Goal: Information Seeking & Learning: Compare options

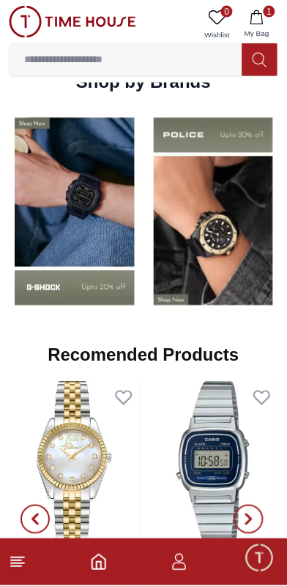
scroll to position [1337, 0]
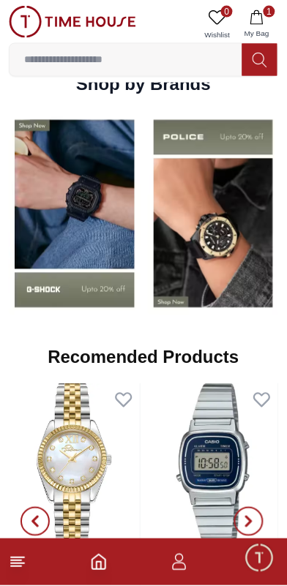
click at [96, 256] on img at bounding box center [75, 214] width 132 height 206
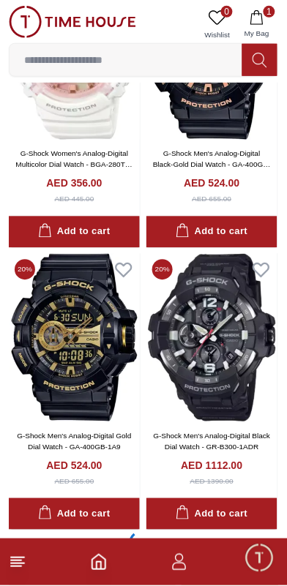
scroll to position [2969, 0]
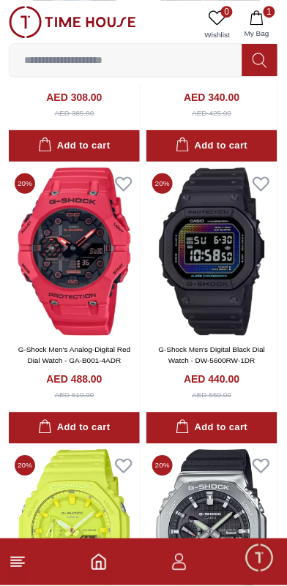
scroll to position [3413, 0]
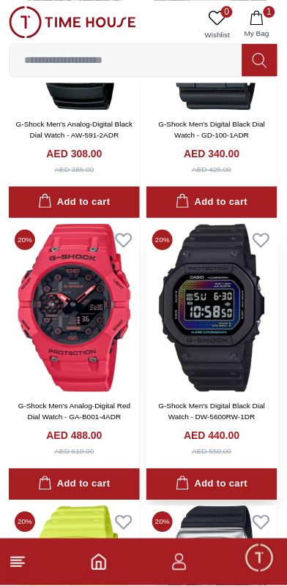
click at [245, 343] on img at bounding box center [211, 308] width 131 height 168
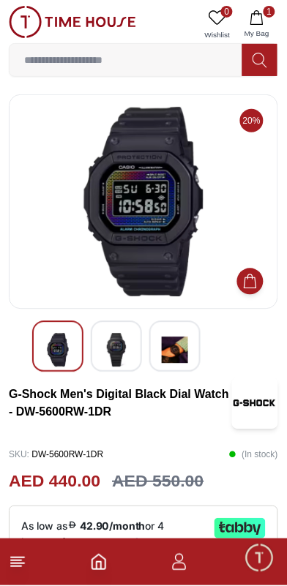
click at [127, 336] on img at bounding box center [116, 351] width 26 height 34
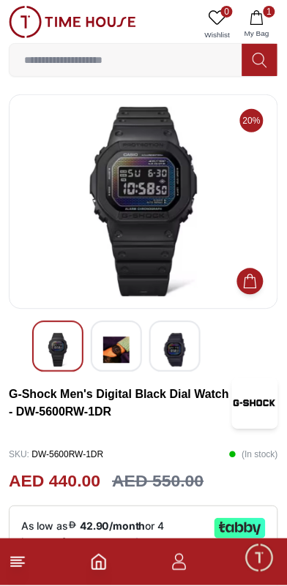
click at [167, 337] on img at bounding box center [175, 351] width 26 height 34
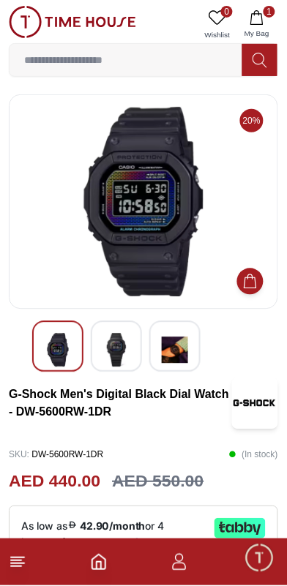
click at [176, 351] on img at bounding box center [175, 351] width 26 height 34
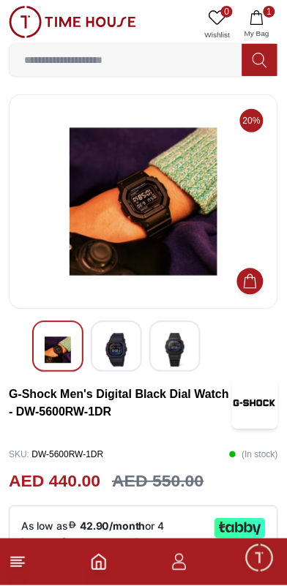
click at [126, 340] on img at bounding box center [116, 351] width 26 height 34
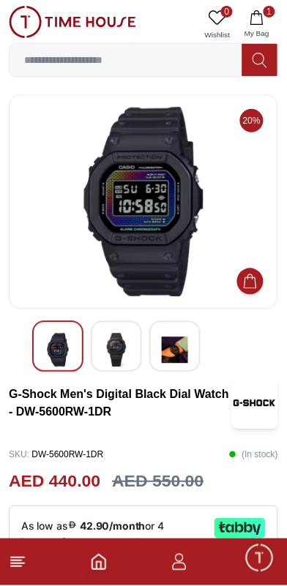
click at [68, 340] on img at bounding box center [58, 351] width 26 height 34
click at [105, 356] on img at bounding box center [116, 351] width 26 height 34
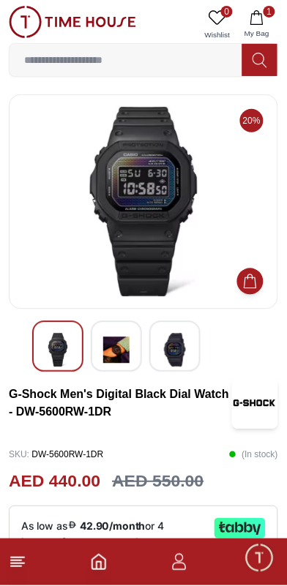
click at [135, 345] on div at bounding box center [116, 346] width 51 height 51
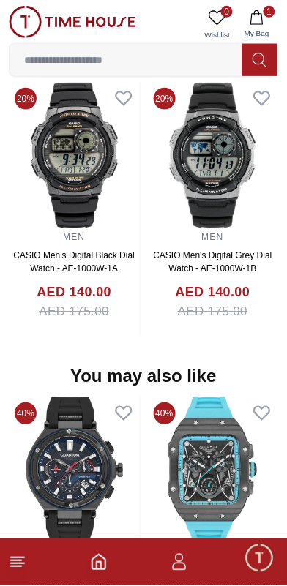
scroll to position [1459, 0]
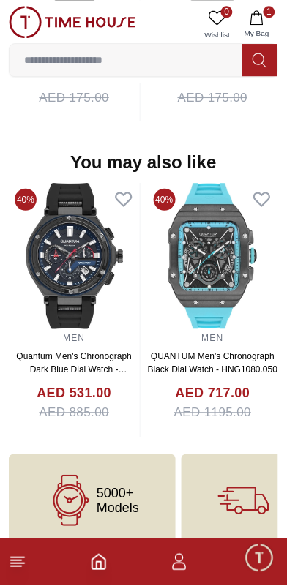
click at [79, 297] on img at bounding box center [74, 256] width 131 height 146
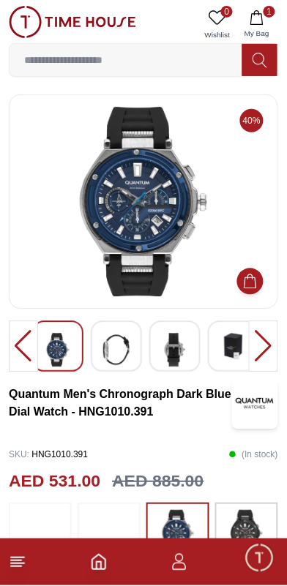
click at [121, 352] on img at bounding box center [116, 351] width 26 height 34
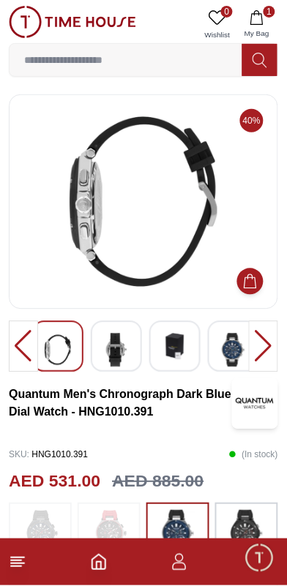
click at [171, 346] on img at bounding box center [175, 347] width 26 height 26
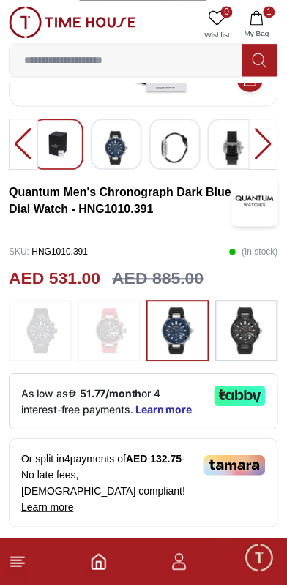
scroll to position [200, 0]
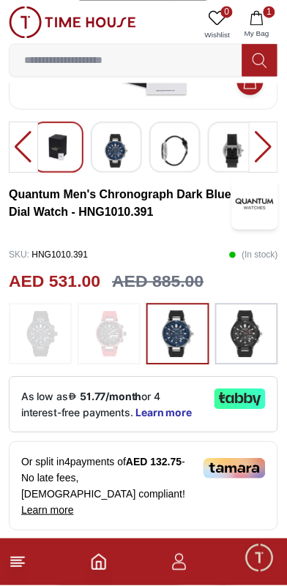
click at [50, 317] on img at bounding box center [40, 334] width 37 height 47
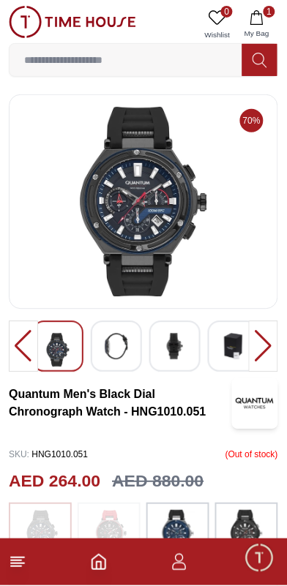
click at [129, 342] on img at bounding box center [116, 347] width 26 height 26
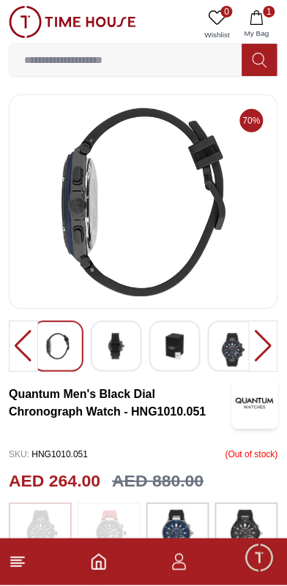
click at [171, 339] on img at bounding box center [175, 347] width 26 height 26
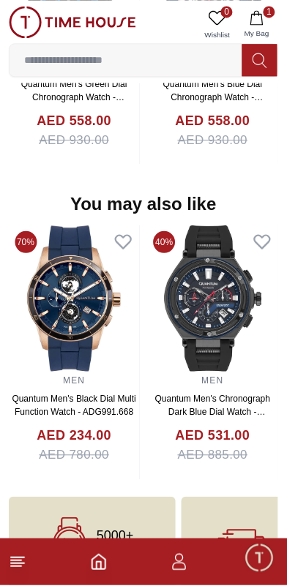
scroll to position [1444, 0]
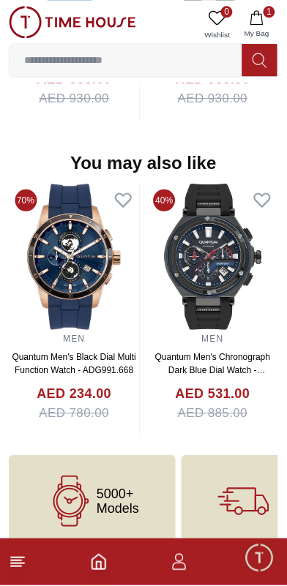
click at [19, 564] on line at bounding box center [17, 564] width 13 height 0
